Goal: Subscribe to service/newsletter

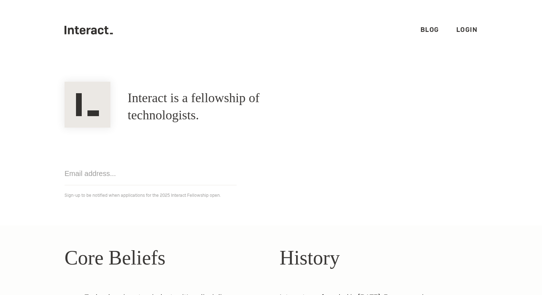
click at [431, 30] on link "Blog" at bounding box center [429, 29] width 19 height 8
click at [175, 171] on input "email" at bounding box center [150, 173] width 172 height 23
type input "[EMAIL_ADDRESS][DOMAIN_NAME]"
click input "Get notified" at bounding box center [0, 0] width 0 height 0
